Goal: Entertainment & Leisure: Consume media (video, audio)

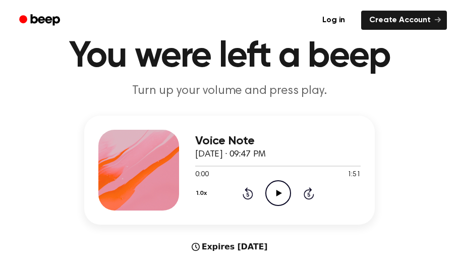
scroll to position [45, 0]
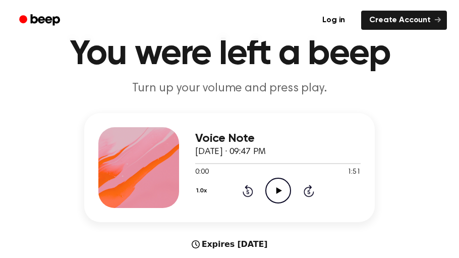
click at [280, 189] on icon "Play Audio" at bounding box center [279, 191] width 26 height 26
click at [286, 185] on icon "Pause Audio" at bounding box center [279, 191] width 26 height 26
click at [247, 192] on icon "Rewind 5 seconds" at bounding box center [247, 190] width 11 height 13
click at [248, 189] on icon "Rewind 5 seconds" at bounding box center [247, 190] width 11 height 13
click at [246, 190] on icon at bounding box center [247, 192] width 3 height 4
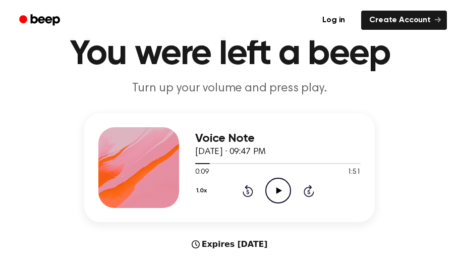
click at [247, 191] on icon at bounding box center [247, 192] width 3 height 4
click at [279, 194] on icon "Play Audio" at bounding box center [279, 191] width 26 height 26
click at [277, 185] on icon "Pause Audio" at bounding box center [279, 191] width 26 height 26
click at [246, 195] on icon at bounding box center [248, 191] width 11 height 12
click at [279, 190] on icon at bounding box center [279, 190] width 6 height 7
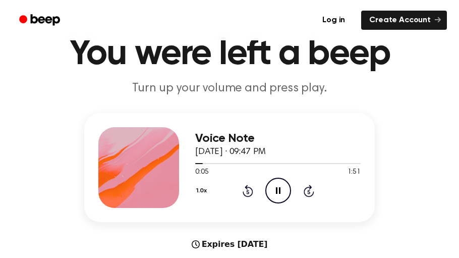
click at [283, 181] on icon "Pause Audio" at bounding box center [279, 191] width 26 height 26
click at [278, 189] on icon at bounding box center [279, 190] width 6 height 7
click at [279, 191] on icon at bounding box center [278, 190] width 5 height 7
click at [282, 193] on icon "Play Audio" at bounding box center [279, 191] width 26 height 26
click at [282, 193] on icon "Pause Audio" at bounding box center [279, 191] width 26 height 26
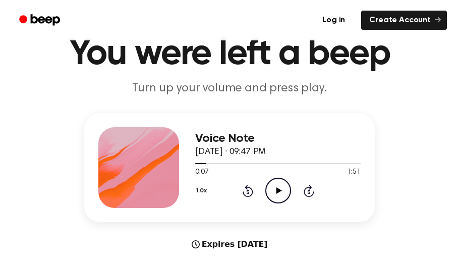
click at [282, 193] on icon "Play Audio" at bounding box center [279, 191] width 26 height 26
click at [282, 193] on icon "Pause Audio" at bounding box center [279, 191] width 26 height 26
click at [252, 173] on div "Voice Note [DATE] · 09:47 PM 0:09 1:51 Your browser does not support the [objec…" at bounding box center [278, 167] width 166 height 81
click at [281, 187] on icon "Play Audio" at bounding box center [279, 191] width 26 height 26
click at [278, 187] on icon "Pause Audio" at bounding box center [279, 191] width 26 height 26
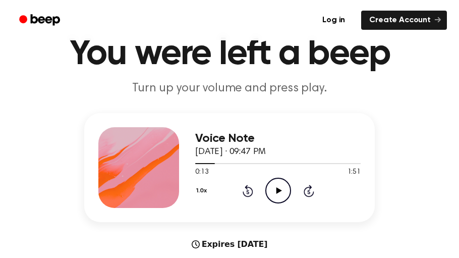
click at [278, 187] on icon "Play Audio" at bounding box center [279, 191] width 26 height 26
click at [278, 187] on icon "Pause Audio" at bounding box center [279, 191] width 26 height 26
click at [269, 188] on icon "Play Audio" at bounding box center [279, 191] width 26 height 26
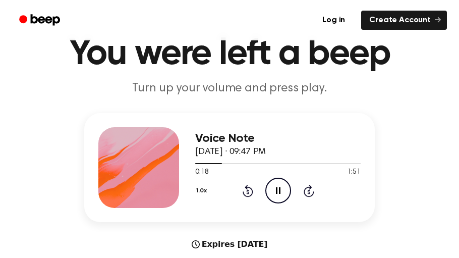
click at [269, 188] on icon "Pause Audio" at bounding box center [279, 191] width 26 height 26
click at [269, 188] on icon "Play Audio" at bounding box center [279, 191] width 26 height 26
click at [269, 188] on icon "Pause Audio" at bounding box center [279, 191] width 26 height 26
click at [269, 188] on icon "Play Audio" at bounding box center [279, 191] width 26 height 26
click at [269, 188] on icon "Pause Audio" at bounding box center [279, 191] width 26 height 26
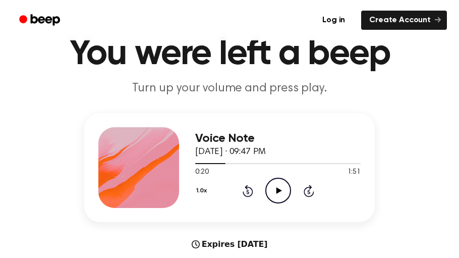
click at [269, 188] on icon "Play Audio" at bounding box center [279, 191] width 26 height 26
click at [269, 188] on icon "Pause Audio" at bounding box center [279, 191] width 26 height 26
click at [274, 197] on icon "Play Audio" at bounding box center [279, 191] width 26 height 26
click at [282, 192] on icon "Pause Audio" at bounding box center [279, 191] width 26 height 26
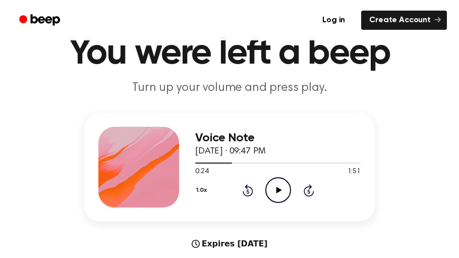
click at [250, 199] on div "1.0x Rewind 5 seconds Play Audio Skip 5 seconds" at bounding box center [278, 190] width 166 height 26
click at [246, 196] on div "1.0x Rewind 5 seconds Play Audio Skip 5 seconds" at bounding box center [278, 190] width 166 height 26
click at [246, 192] on icon "Rewind 5 seconds" at bounding box center [247, 190] width 11 height 13
click at [283, 198] on icon "Play Audio" at bounding box center [279, 190] width 26 height 26
click at [283, 198] on icon "Pause Audio" at bounding box center [279, 190] width 26 height 26
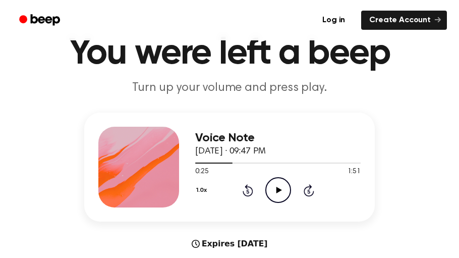
click at [283, 198] on icon "Play Audio" at bounding box center [279, 190] width 26 height 26
click at [248, 191] on icon at bounding box center [247, 191] width 3 height 4
click at [274, 191] on icon "Pause Audio" at bounding box center [279, 190] width 26 height 26
click at [274, 191] on icon "Play Audio" at bounding box center [279, 190] width 26 height 26
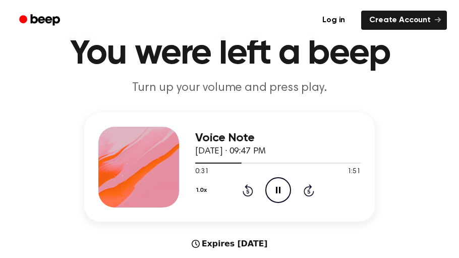
click at [274, 191] on icon "Pause Audio" at bounding box center [279, 190] width 26 height 26
click at [274, 191] on icon "Play Audio" at bounding box center [279, 190] width 26 height 26
click at [274, 191] on icon "Pause Audio" at bounding box center [279, 190] width 26 height 26
click at [274, 191] on icon "Play Audio" at bounding box center [279, 190] width 26 height 26
click at [274, 191] on icon "Pause Audio" at bounding box center [279, 190] width 26 height 26
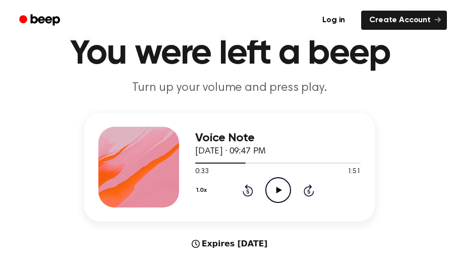
click at [274, 191] on icon "Play Audio" at bounding box center [279, 190] width 26 height 26
click at [275, 186] on icon "Pause Audio" at bounding box center [279, 190] width 26 height 26
click at [283, 187] on icon "Play Audio" at bounding box center [279, 190] width 26 height 26
click at [277, 194] on icon "Pause Audio" at bounding box center [279, 190] width 26 height 26
click at [247, 191] on icon at bounding box center [247, 191] width 3 height 4
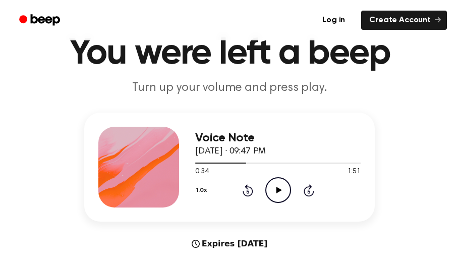
click at [274, 186] on icon "Play Audio" at bounding box center [279, 190] width 26 height 26
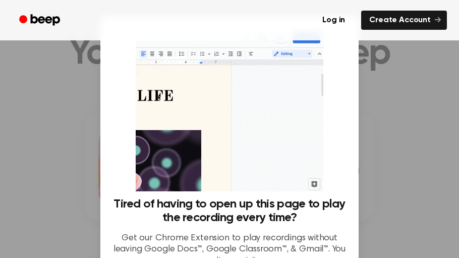
scroll to position [109, 0]
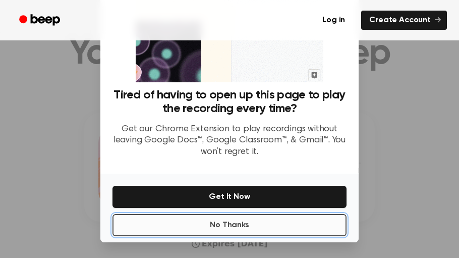
click at [293, 226] on button "No Thanks" at bounding box center [230, 225] width 234 height 22
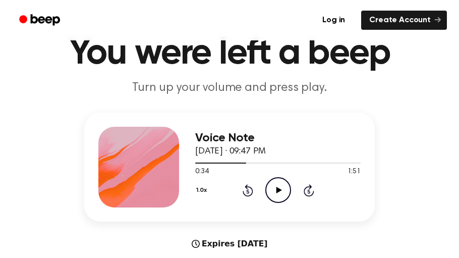
click at [275, 187] on icon "Play Audio" at bounding box center [279, 190] width 26 height 26
click at [277, 187] on icon "Pause Audio" at bounding box center [279, 190] width 26 height 26
click at [284, 185] on icon "Play Audio" at bounding box center [279, 190] width 26 height 26
click at [272, 199] on icon "Pause Audio" at bounding box center [279, 190] width 26 height 26
click at [275, 186] on icon "Play Audio" at bounding box center [279, 190] width 26 height 26
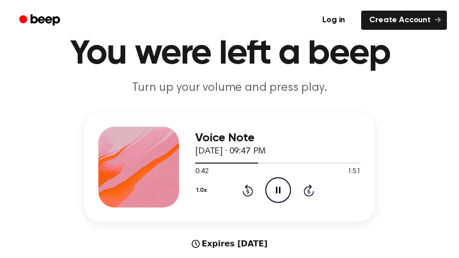
click at [275, 189] on icon "Pause Audio" at bounding box center [279, 190] width 26 height 26
click at [248, 191] on icon at bounding box center [247, 191] width 3 height 4
click at [283, 197] on icon "Play Audio" at bounding box center [279, 190] width 26 height 26
click at [283, 197] on icon "Pause Audio" at bounding box center [279, 190] width 26 height 26
click at [283, 197] on icon "Play Audio" at bounding box center [279, 190] width 26 height 26
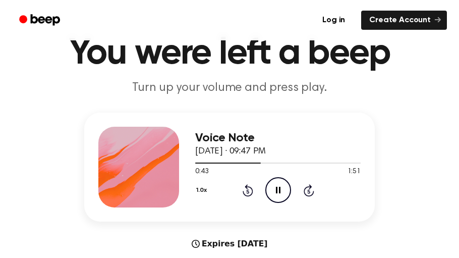
click at [278, 186] on icon "Pause Audio" at bounding box center [279, 190] width 26 height 26
click at [278, 186] on icon "Play Audio" at bounding box center [279, 190] width 26 height 26
click at [278, 186] on icon "Pause Audio" at bounding box center [279, 190] width 26 height 26
click at [278, 186] on icon "Play Audio" at bounding box center [279, 190] width 26 height 26
click at [243, 189] on icon "Rewind 5 seconds" at bounding box center [247, 190] width 11 height 13
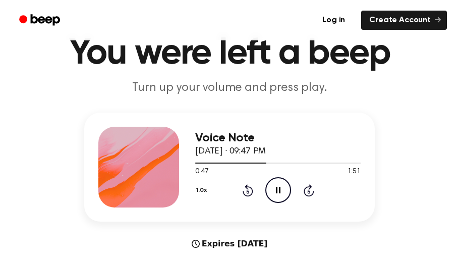
click at [248, 200] on div "1.0x Rewind 5 seconds Pause Audio Skip 5 seconds" at bounding box center [278, 190] width 166 height 26
click at [280, 196] on icon "Pause Audio" at bounding box center [279, 190] width 26 height 26
click at [280, 196] on icon "Play Audio" at bounding box center [279, 190] width 26 height 26
click at [280, 196] on icon "Pause Audio" at bounding box center [279, 190] width 26 height 26
click at [280, 196] on icon "Play Audio" at bounding box center [279, 190] width 26 height 26
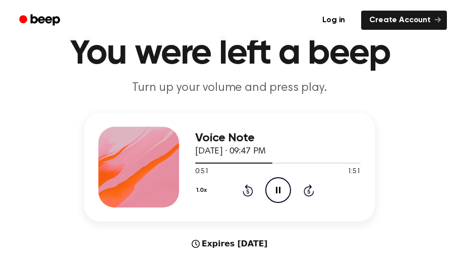
click at [280, 196] on icon "Pause Audio" at bounding box center [279, 190] width 26 height 26
click at [250, 191] on icon "Rewind 5 seconds" at bounding box center [247, 190] width 11 height 13
click at [282, 189] on icon "Play Audio" at bounding box center [279, 190] width 26 height 26
click at [279, 186] on icon "Pause Audio" at bounding box center [279, 190] width 26 height 26
click at [279, 186] on icon "Play Audio" at bounding box center [279, 190] width 26 height 26
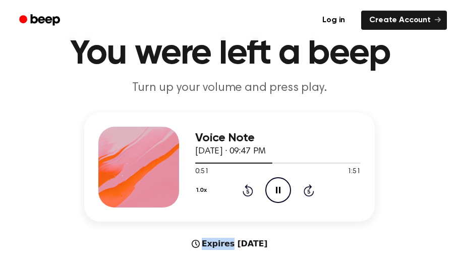
click at [279, 186] on icon "Pause Audio" at bounding box center [279, 190] width 26 height 26
click at [279, 186] on icon "Play Audio" at bounding box center [279, 190] width 26 height 26
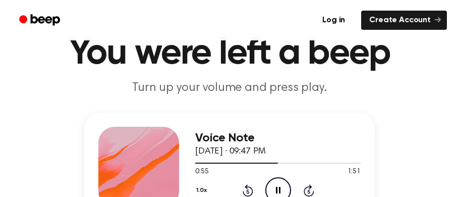
click at [270, 189] on icon "Pause Audio" at bounding box center [279, 190] width 26 height 26
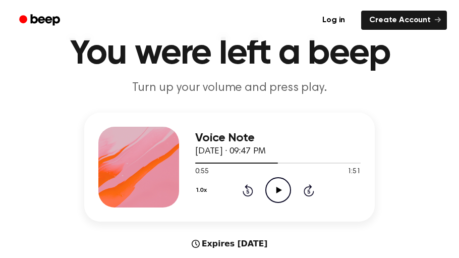
click at [272, 200] on circle at bounding box center [278, 190] width 25 height 25
click at [278, 192] on icon "Pause Audio" at bounding box center [279, 190] width 26 height 26
click at [278, 198] on icon "Play Audio" at bounding box center [279, 190] width 26 height 26
click at [278, 198] on icon "Pause Audio" at bounding box center [279, 190] width 26 height 26
click at [278, 198] on icon "Play Audio" at bounding box center [279, 190] width 26 height 26
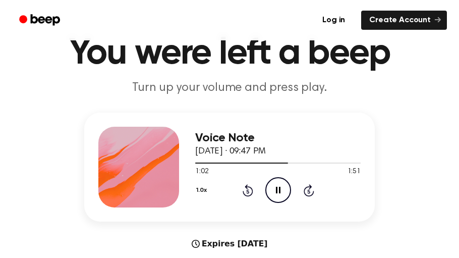
click at [278, 198] on icon "Pause Audio" at bounding box center [279, 190] width 26 height 26
click at [281, 183] on icon "Play Audio" at bounding box center [279, 190] width 26 height 26
click at [273, 190] on icon "Pause Audio" at bounding box center [279, 190] width 26 height 26
click at [244, 195] on icon at bounding box center [248, 190] width 11 height 12
click at [281, 197] on icon "Play Audio" at bounding box center [279, 190] width 26 height 26
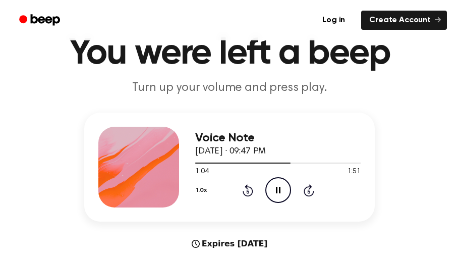
click at [281, 197] on icon "Pause Audio" at bounding box center [279, 190] width 26 height 26
click at [243, 191] on icon at bounding box center [248, 190] width 11 height 12
click at [281, 195] on icon "Play Audio" at bounding box center [279, 190] width 26 height 26
click at [281, 195] on icon "Pause Audio" at bounding box center [279, 190] width 26 height 26
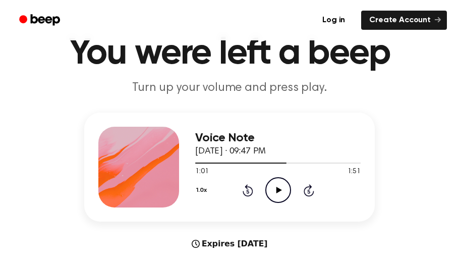
click at [277, 199] on icon "Play Audio" at bounding box center [279, 190] width 26 height 26
click at [277, 199] on icon "Pause Audio" at bounding box center [279, 190] width 26 height 26
click at [277, 199] on icon "Play Audio" at bounding box center [279, 190] width 26 height 26
click at [277, 199] on icon "Pause Audio" at bounding box center [279, 190] width 26 height 26
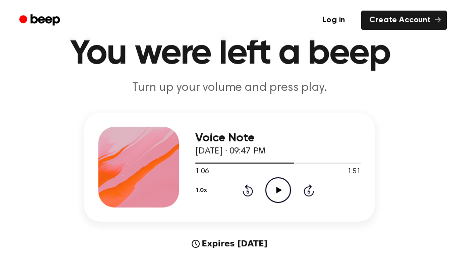
click at [277, 199] on icon "Play Audio" at bounding box center [279, 190] width 26 height 26
click at [274, 193] on icon "Pause Audio" at bounding box center [279, 190] width 26 height 26
click at [274, 193] on icon "Play Audio" at bounding box center [279, 190] width 26 height 26
click at [278, 192] on icon "Pause Audio" at bounding box center [279, 190] width 26 height 26
click at [278, 192] on icon "Play Audio" at bounding box center [279, 190] width 26 height 26
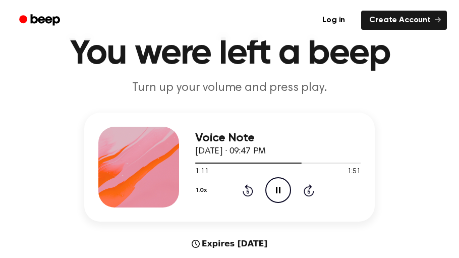
click at [278, 192] on icon "Pause Audio" at bounding box center [279, 190] width 26 height 26
click at [245, 189] on icon "Rewind 5 seconds" at bounding box center [247, 190] width 11 height 13
click at [279, 187] on icon "Play Audio" at bounding box center [279, 190] width 26 height 26
click at [279, 187] on icon "Pause Audio" at bounding box center [279, 190] width 26 height 26
click at [279, 187] on icon "Play Audio" at bounding box center [279, 190] width 26 height 26
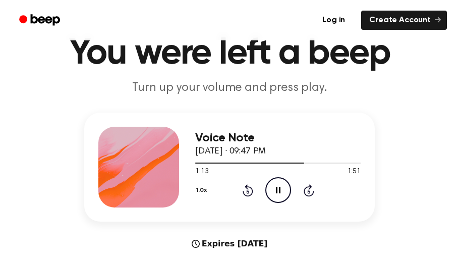
click at [279, 187] on icon "Pause Audio" at bounding box center [279, 190] width 26 height 26
click at [279, 187] on icon "Play Audio" at bounding box center [279, 190] width 26 height 26
click at [279, 187] on icon "Pause Audio" at bounding box center [279, 190] width 26 height 26
click at [279, 187] on icon "Play Audio" at bounding box center [279, 190] width 26 height 26
click at [279, 187] on icon "Pause Audio" at bounding box center [279, 190] width 26 height 26
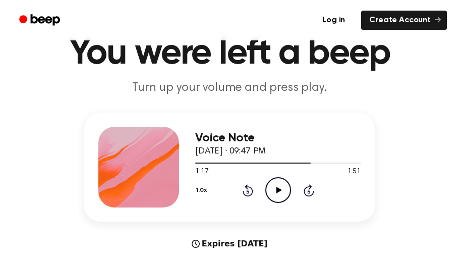
click at [279, 187] on icon "Play Audio" at bounding box center [279, 190] width 26 height 26
click at [281, 188] on icon "Pause Audio" at bounding box center [279, 190] width 26 height 26
click at [281, 188] on icon "Play Audio" at bounding box center [279, 190] width 26 height 26
click at [281, 188] on icon "Pause Audio" at bounding box center [279, 190] width 26 height 26
click at [281, 188] on icon "Play Audio" at bounding box center [279, 190] width 26 height 26
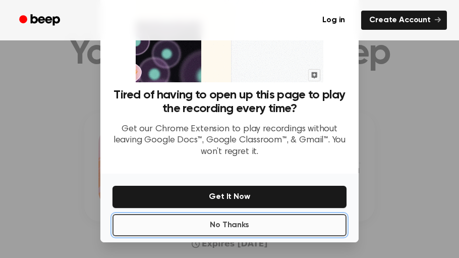
click at [309, 230] on button "No Thanks" at bounding box center [230, 225] width 234 height 22
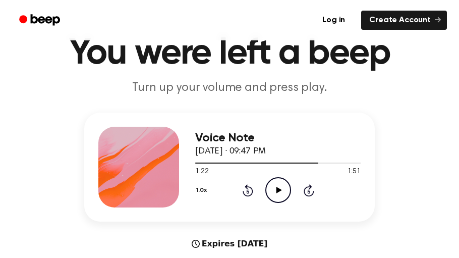
click at [277, 184] on icon "Play Audio" at bounding box center [279, 190] width 26 height 26
click at [277, 184] on icon "Pause Audio" at bounding box center [279, 190] width 26 height 26
click at [277, 184] on icon "Play Audio" at bounding box center [279, 190] width 26 height 26
click at [277, 184] on icon "Pause Audio" at bounding box center [279, 190] width 26 height 26
click at [277, 184] on icon "Play Audio" at bounding box center [279, 190] width 26 height 26
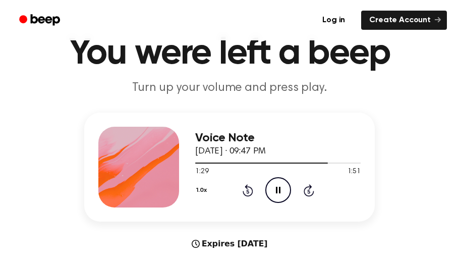
click at [277, 184] on icon "Pause Audio" at bounding box center [279, 190] width 26 height 26
click at [277, 184] on icon "Play Audio" at bounding box center [279, 190] width 26 height 26
click at [243, 190] on icon at bounding box center [248, 190] width 11 height 12
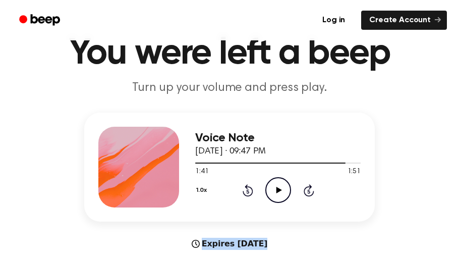
click at [243, 190] on icon at bounding box center [248, 190] width 11 height 12
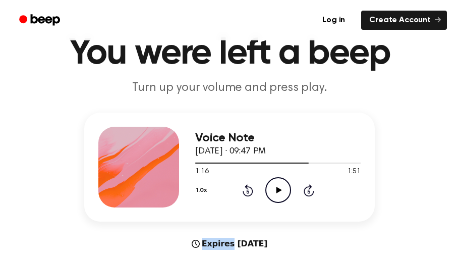
click at [243, 190] on icon at bounding box center [248, 190] width 11 height 12
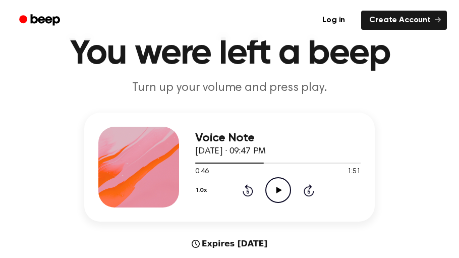
click at [243, 190] on icon at bounding box center [248, 190] width 11 height 12
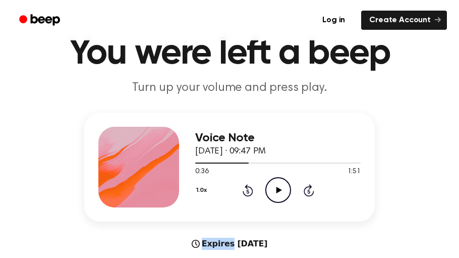
click at [243, 190] on icon at bounding box center [248, 190] width 11 height 12
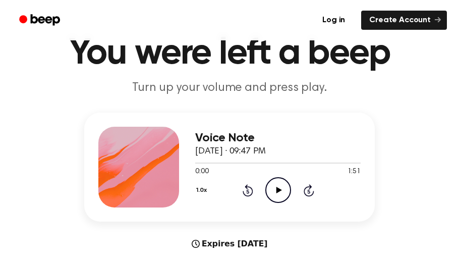
click at [313, 186] on icon "Skip 5 seconds" at bounding box center [308, 190] width 11 height 13
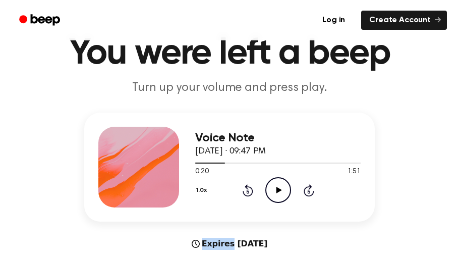
click at [313, 186] on icon "Skip 5 seconds" at bounding box center [308, 190] width 11 height 13
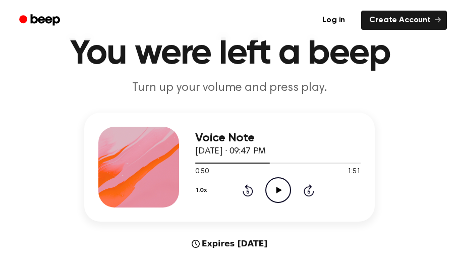
click at [313, 186] on icon "Skip 5 seconds" at bounding box center [308, 190] width 11 height 13
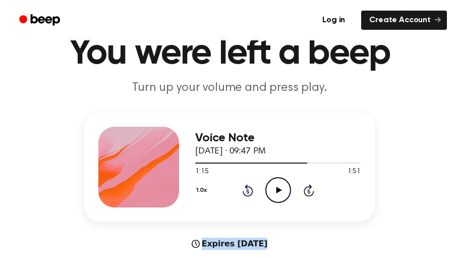
click at [313, 186] on icon "Skip 5 seconds" at bounding box center [308, 190] width 11 height 13
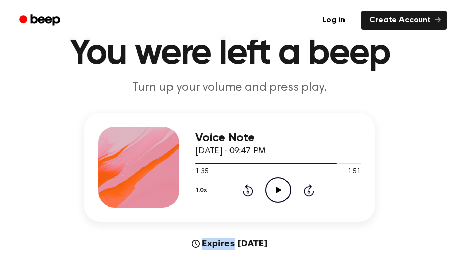
click at [313, 186] on icon "Skip 5 seconds" at bounding box center [308, 190] width 11 height 13
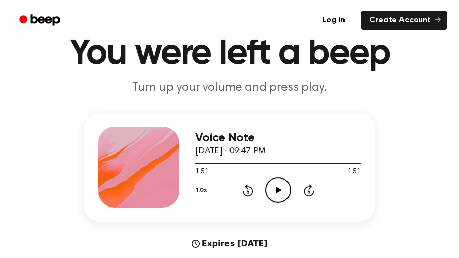
click at [313, 186] on icon "Skip 5 seconds" at bounding box center [308, 190] width 11 height 13
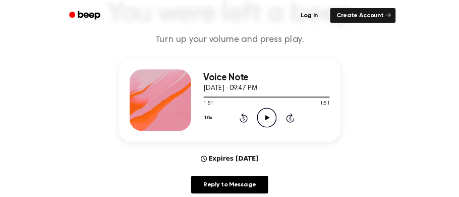
scroll to position [0, 0]
